Goal: Task Accomplishment & Management: Use online tool/utility

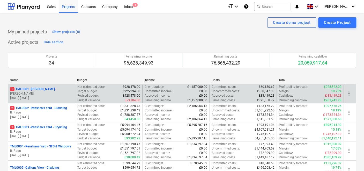
click at [38, 88] on p "5 TML0001 - [PERSON_NAME]" at bounding box center [32, 89] width 45 height 4
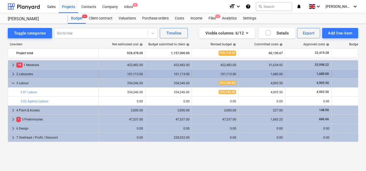
click at [12, 75] on span "keyboard_arrow_right" at bounding box center [13, 74] width 6 height 6
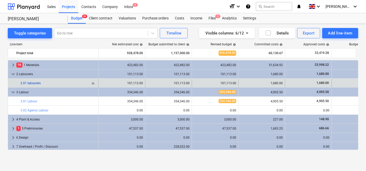
click at [26, 83] on link "2.01 labourers" at bounding box center [30, 83] width 20 height 4
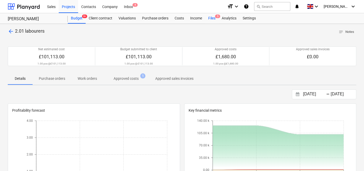
click at [214, 18] on div "Files 5" at bounding box center [211, 18] width 13 height 10
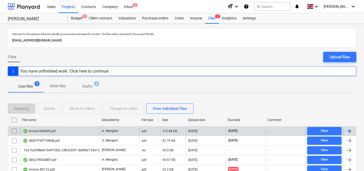
click at [40, 129] on div "Invoice-944499.pdf" at bounding box center [39, 131] width 33 height 4
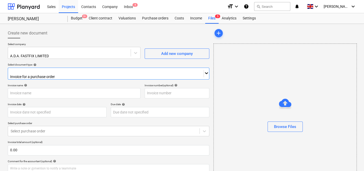
type input "944499"
type input "[DATE]"
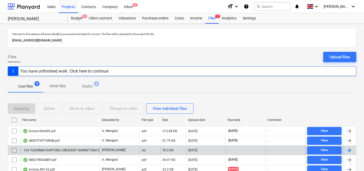
click at [63, 149] on div "164 TUDORMAY-DAFFODIL CRESCENT- BARNET EN4 0BZ - week ending [DATE]- Manor & Co…" at bounding box center [97, 150] width 149 height 4
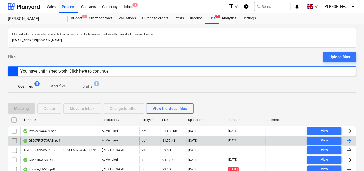
scroll to position [21, 0]
